Goal: Task Accomplishment & Management: Use online tool/utility

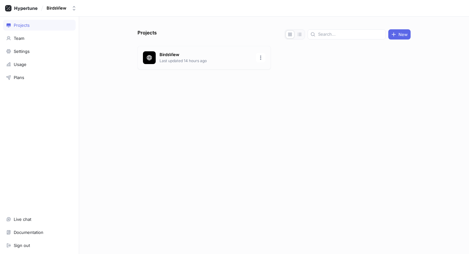
click at [218, 56] on p "BirdsView" at bounding box center [205, 55] width 92 height 6
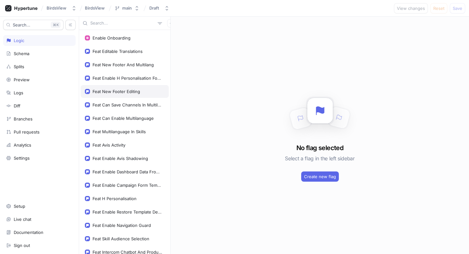
click at [132, 90] on div "Feat New Footer Editing" at bounding box center [116, 91] width 48 height 5
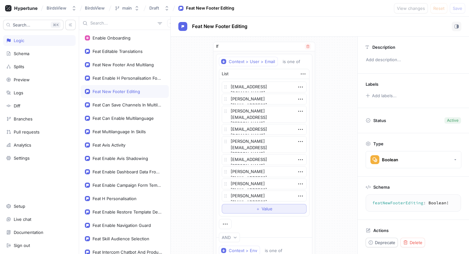
click at [245, 211] on button "＋ Value" at bounding box center [264, 209] width 85 height 10
type textarea "x"
type textarea "t"
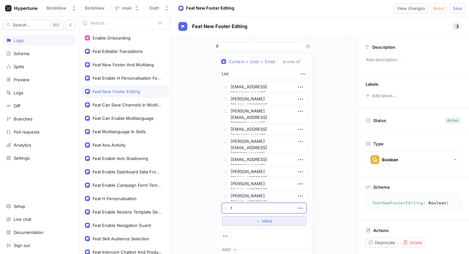
type textarea "x"
type textarea "ti"
type textarea "x"
type textarea "[PERSON_NAME]"
type textarea "x"
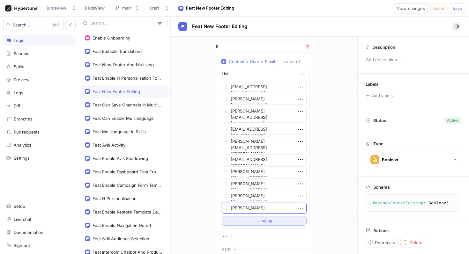
type textarea "[PERSON_NAME]."
type textarea "x"
type textarea "[PERSON_NAME].k"
type textarea "x"
type textarea "[PERSON_NAME].ku"
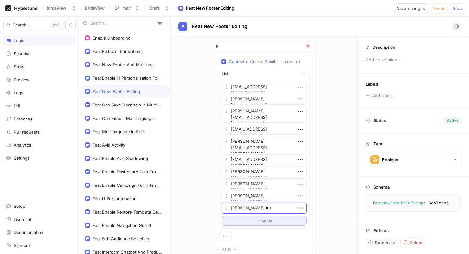
type textarea "x"
type textarea "[PERSON_NAME].[PERSON_NAME]"
type textarea "x"
type textarea "[PERSON_NAME].[PERSON_NAME]"
type textarea "x"
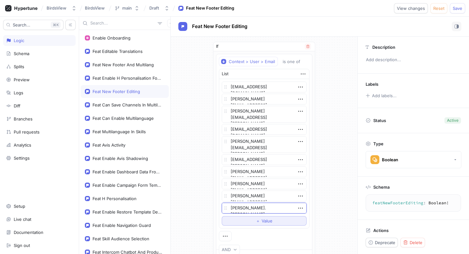
type textarea "[PERSON_NAME].[PERSON_NAME]"
type textarea "x"
type textarea "[PERSON_NAME].kueste"
type textarea "x"
type textarea "[PERSON_NAME].[PERSON_NAME]"
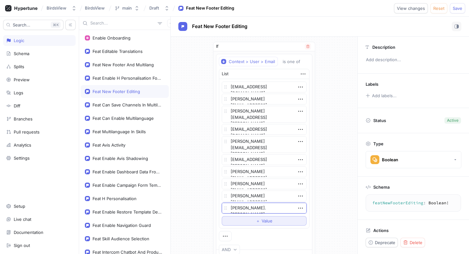
type textarea "x"
type textarea "[PERSON_NAME].[PERSON_NAME]"
type textarea "x"
type textarea "[PERSON_NAME].kuesters+"
type textarea "x"
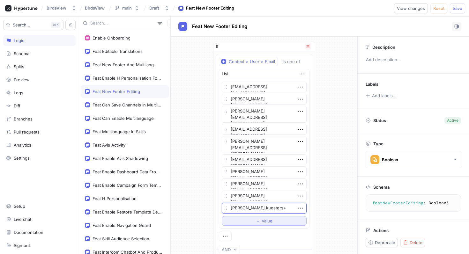
type textarea "[PERSON_NAME].[PERSON_NAME]+p"
type textarea "x"
type textarea "[PERSON_NAME].[PERSON_NAME]+prd"
type textarea "x"
type textarea "[PERSON_NAME].[PERSON_NAME]+prd"
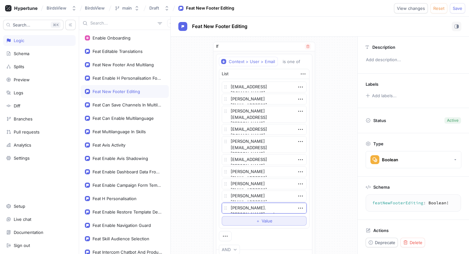
type textarea "x"
type textarea "[PERSON_NAME].[PERSON_NAME]+pr"
type textarea "x"
type textarea "[PERSON_NAME].[PERSON_NAME]+pro"
type textarea "x"
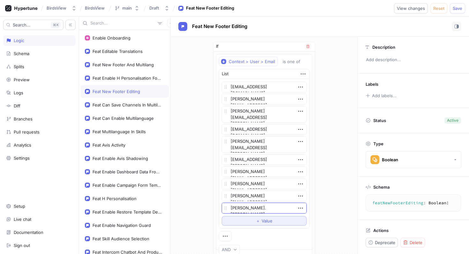
type textarea "[PERSON_NAME].[PERSON_NAME]+prod"
type textarea "x"
type textarea "[PERSON_NAME].[PERSON_NAME]+prod@"
type textarea "x"
type textarea "[PERSON_NAME].[PERSON_NAME]+prod@b"
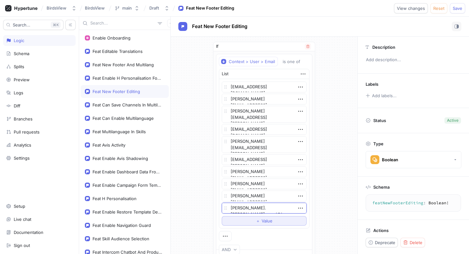
type textarea "x"
type textarea "[PERSON_NAME].[PERSON_NAME]+prod@bi"
type textarea "x"
type textarea "[PERSON_NAME].[PERSON_NAME]+prod@bir"
type textarea "x"
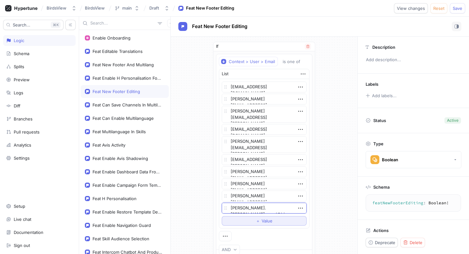
type textarea "[PERSON_NAME].[PERSON_NAME]+prod@bird"
type textarea "x"
type textarea "[PERSON_NAME].[PERSON_NAME]+prod@birds"
type textarea "x"
type textarea "[PERSON_NAME].[PERSON_NAME]+prod@birdsv"
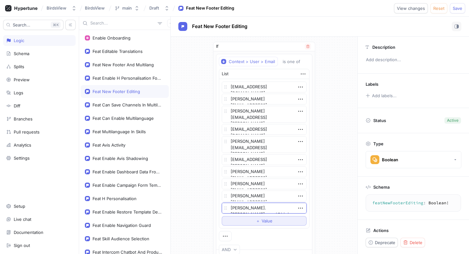
type textarea "x"
type textarea "[PERSON_NAME].[PERSON_NAME]+prod@birdsvi"
type textarea "x"
type textarea "[PERSON_NAME].[PERSON_NAME]+prod@birdsvie"
type textarea "x"
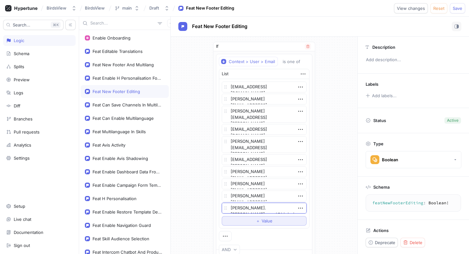
type textarea "[PERSON_NAME].[PERSON_NAME]+prod@birdsview"
type textarea "x"
type textarea "[PERSON_NAME].[PERSON_NAME]+prod@birdsview."
type textarea "x"
type textarea "[PERSON_NAME].[PERSON_NAME]+prod@birdsview.c"
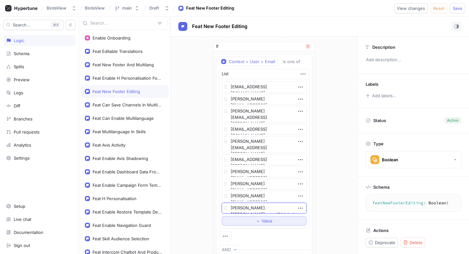
type textarea "x"
type textarea "[PERSON_NAME][EMAIL_ADDRESS][PERSON_NAME][DOMAIN_NAME]"
type textarea "x"
type textarea "[PERSON_NAME][EMAIL_ADDRESS][PERSON_NAME][DOMAIN_NAME]"
click at [328, 212] on div "If Context > User > Email is one of List [EMAIL_ADDRESS][DOMAIN_NAME] [PERSON_N…" at bounding box center [264, 230] width 187 height 386
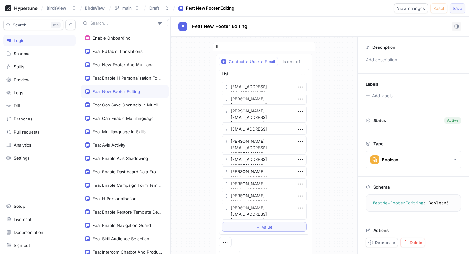
click at [455, 6] on span "Save" at bounding box center [458, 8] width 10 height 4
click at [132, 107] on div "Feat Can Save Channels In Multilanguage" at bounding box center [127, 104] width 70 height 5
type textarea "x"
type textarea "featCanSaveChannelsInMultilanguage: Boolean!"
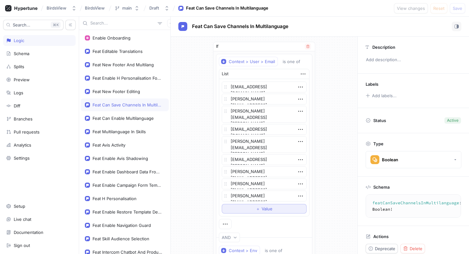
click at [242, 210] on button "＋ Value" at bounding box center [264, 209] width 85 height 10
type textarea "x"
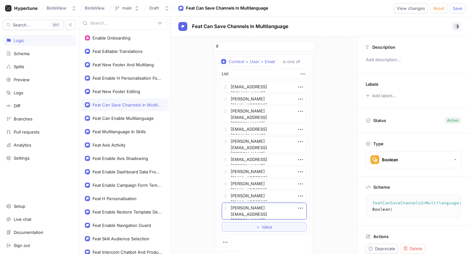
type textarea "[PERSON_NAME][EMAIL_ADDRESS][PERSON_NAME][DOMAIN_NAME]"
click at [335, 169] on div "If Context > User > Email is one of List [EMAIL_ADDRESS][DOMAIN_NAME] [PERSON_N…" at bounding box center [264, 230] width 187 height 386
click at [456, 10] on span "Save" at bounding box center [458, 8] width 10 height 4
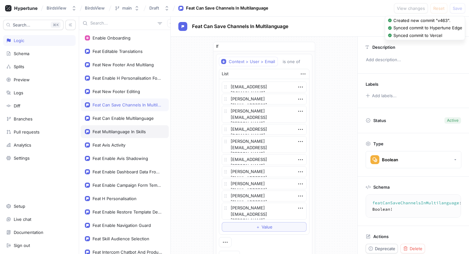
click at [138, 131] on div "Feat Multilanguage In Skills" at bounding box center [118, 131] width 53 height 5
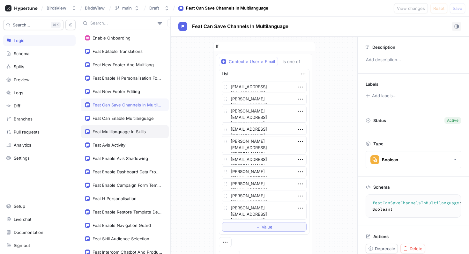
type textarea "x"
type textarea "featMultilanguageInSkills: Boolean!"
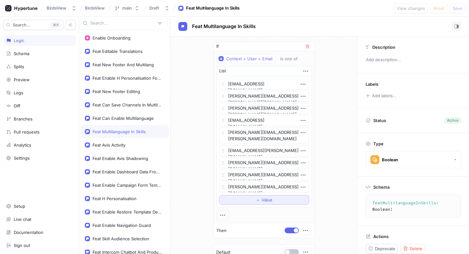
click at [268, 199] on span "Value" at bounding box center [267, 200] width 11 height 4
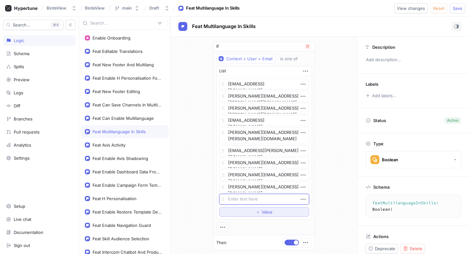
type textarea "x"
type textarea "[PERSON_NAME][EMAIL_ADDRESS][PERSON_NAME][DOMAIN_NAME]"
click at [454, 7] on span "Save" at bounding box center [458, 8] width 10 height 4
type textarea "x"
